Goal: Task Accomplishment & Management: Manage account settings

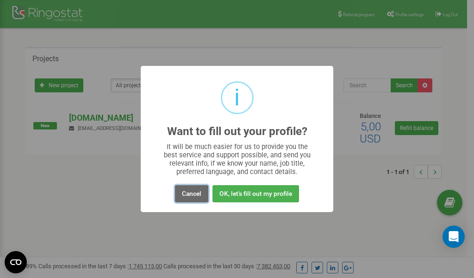
click at [193, 193] on button "Cancel" at bounding box center [191, 193] width 33 height 17
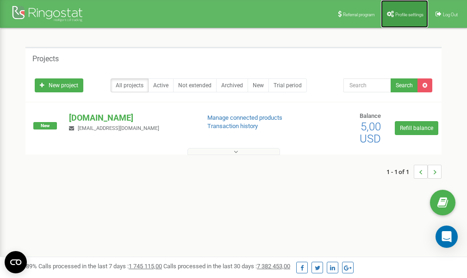
click at [408, 12] on span "Profile settings" at bounding box center [410, 14] width 28 height 5
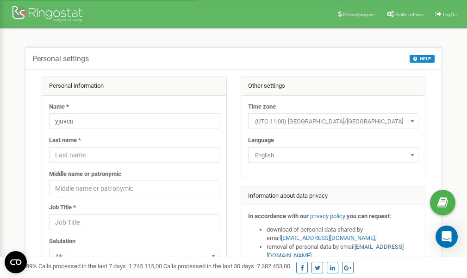
scroll to position [46, 0]
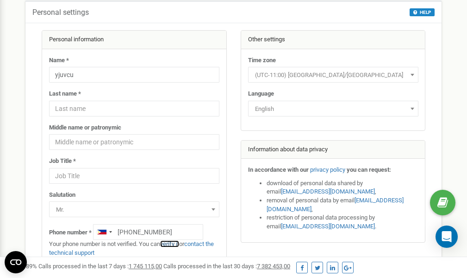
click at [174, 243] on link "verify it" at bounding box center [169, 243] width 19 height 7
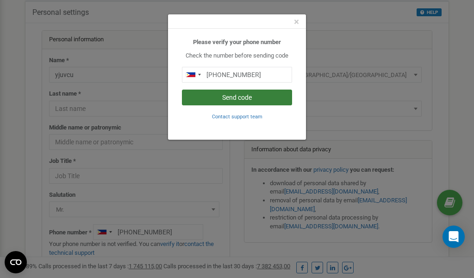
click at [234, 98] on button "Send code" at bounding box center [237, 97] width 110 height 16
